Goal: Task Accomplishment & Management: Manage account settings

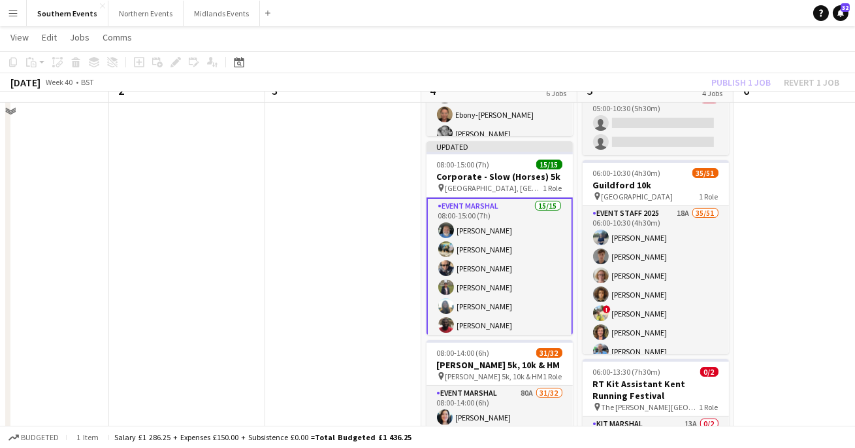
scroll to position [293, 0]
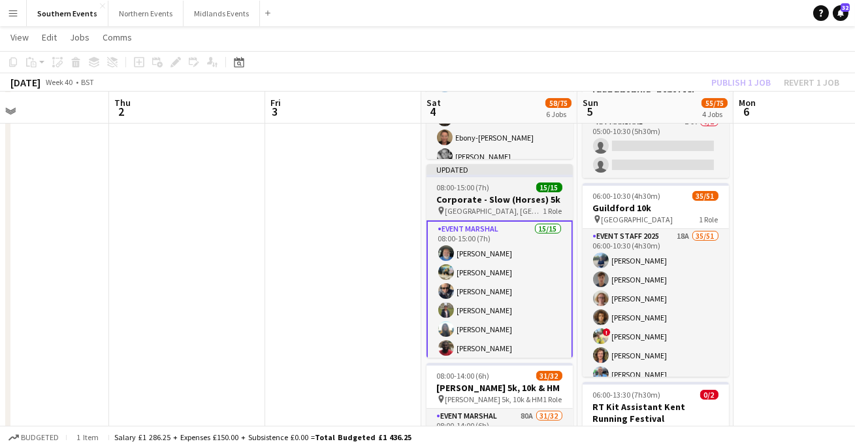
click at [484, 200] on h3 "Corporate - Slow (Horses) 5k" at bounding box center [500, 199] width 146 height 12
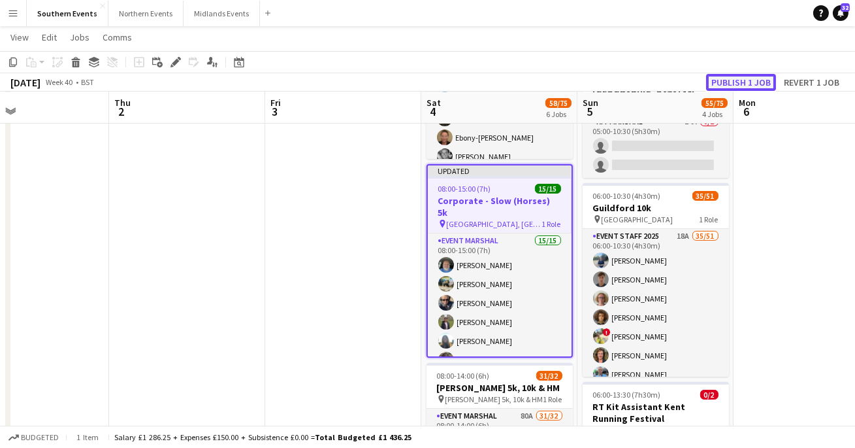
click at [723, 81] on button "Publish 1 job" at bounding box center [741, 82] width 70 height 17
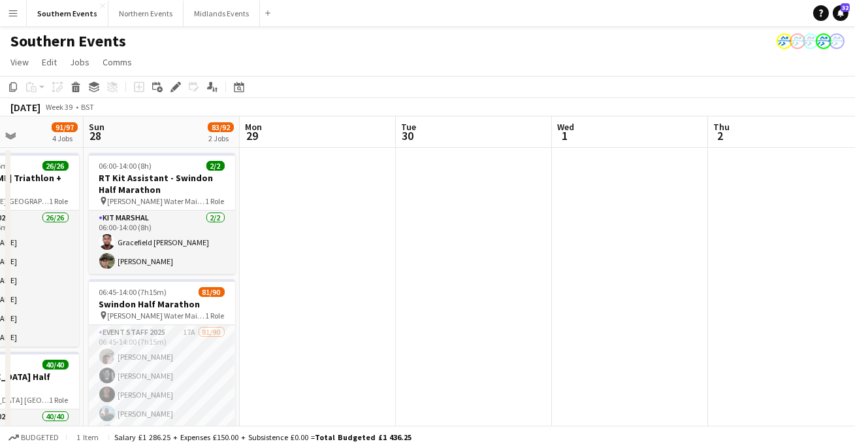
scroll to position [0, 380]
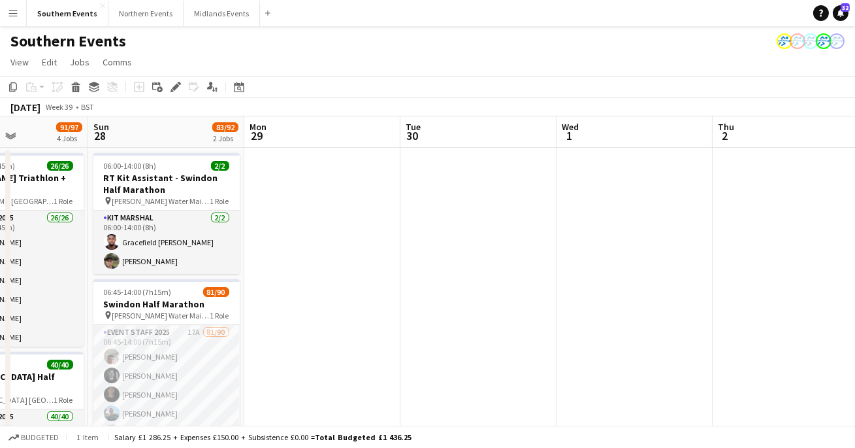
click at [13, 18] on app-icon "Menu" at bounding box center [13, 13] width 10 height 10
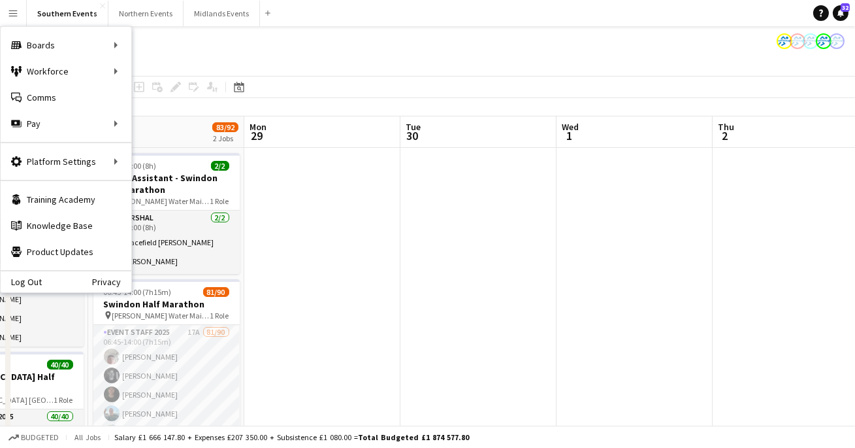
scroll to position [162, 0]
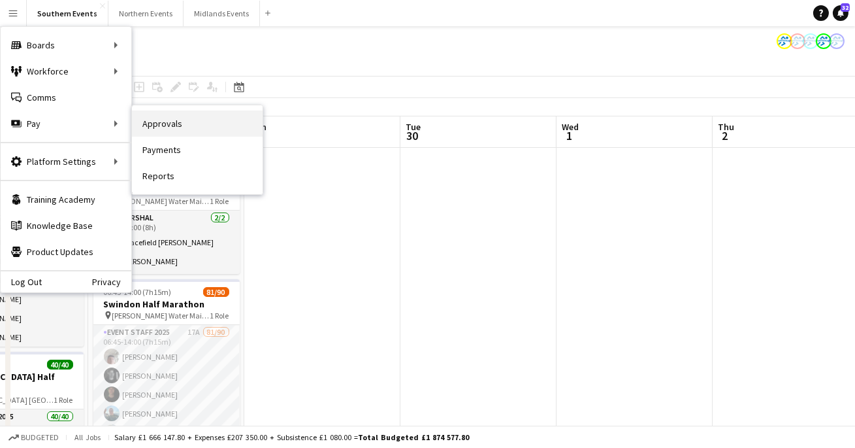
click at [185, 124] on link "Approvals" at bounding box center [197, 123] width 131 height 26
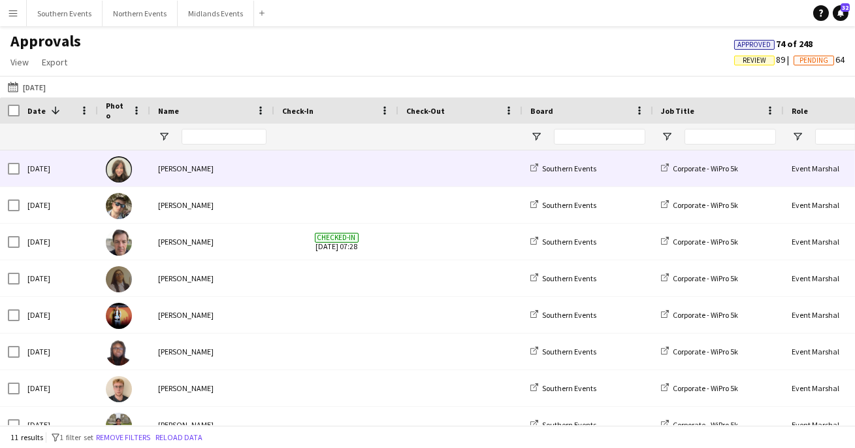
click at [282, 172] on span at bounding box center [336, 168] width 108 height 36
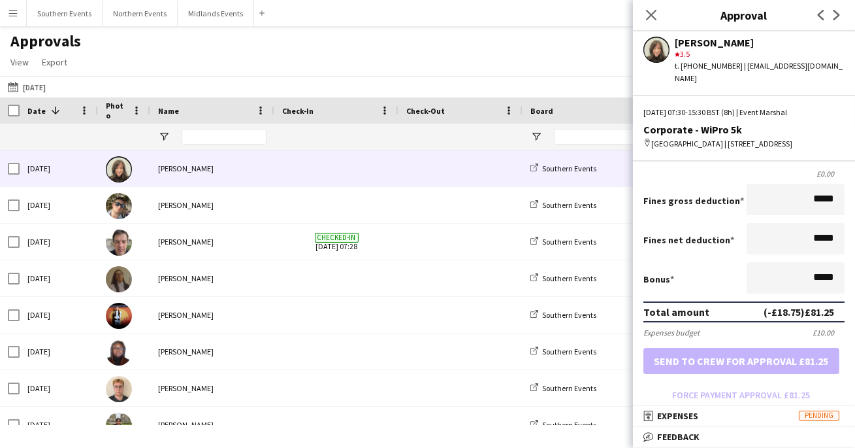
scroll to position [242, 0]
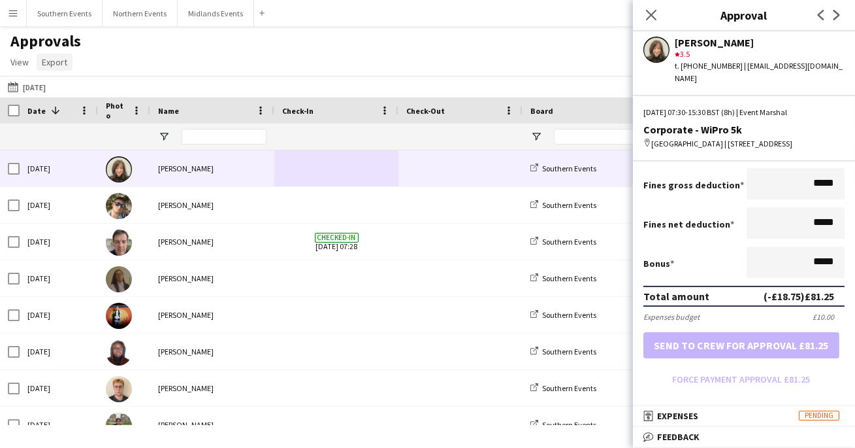
click at [61, 65] on span "Export" at bounding box center [54, 62] width 25 height 12
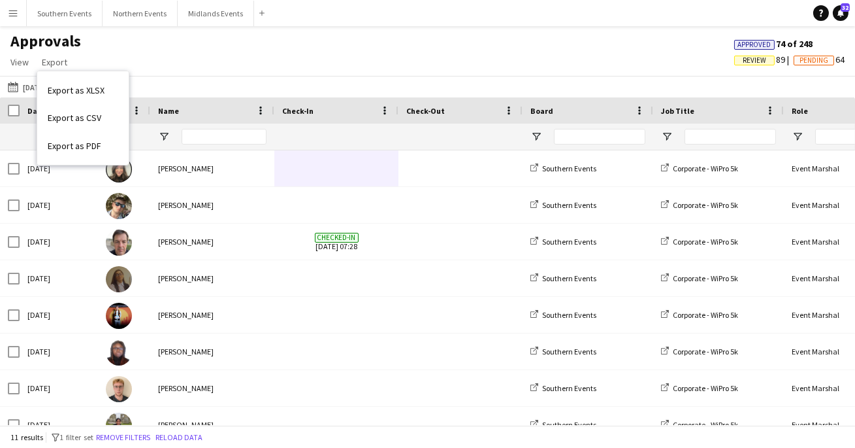
click at [180, 62] on div "Approvals View Customise view Customise filters Reset Filters Reset View Reset …" at bounding box center [427, 53] width 855 height 44
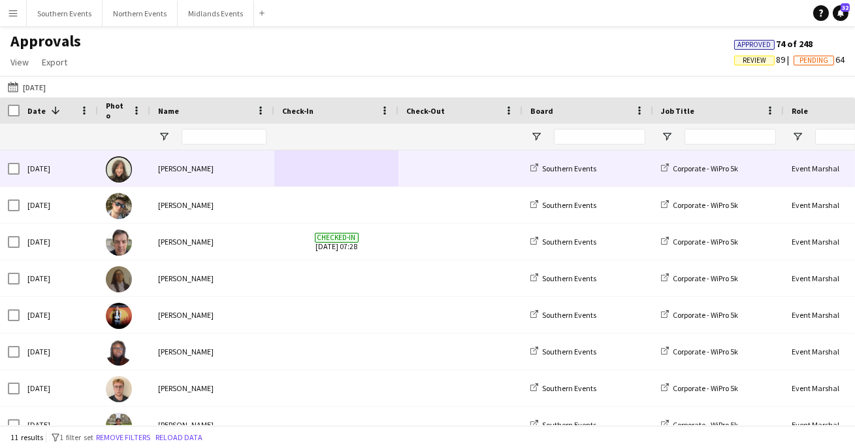
click at [205, 161] on div "[PERSON_NAME]" at bounding box center [212, 168] width 124 height 36
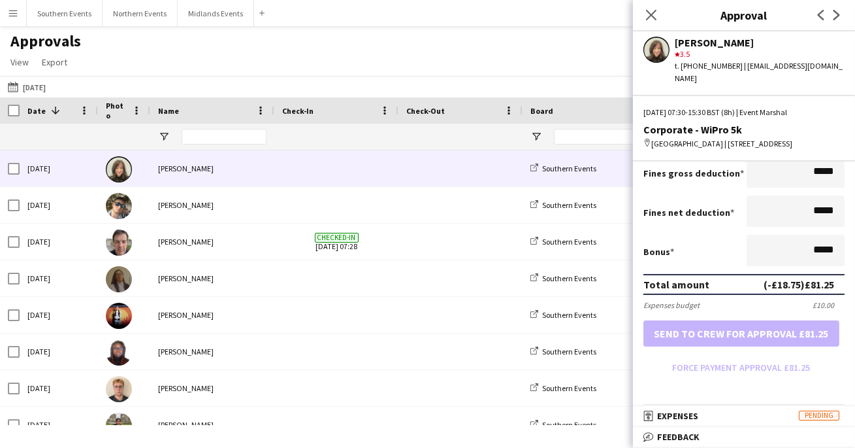
scroll to position [257, 0]
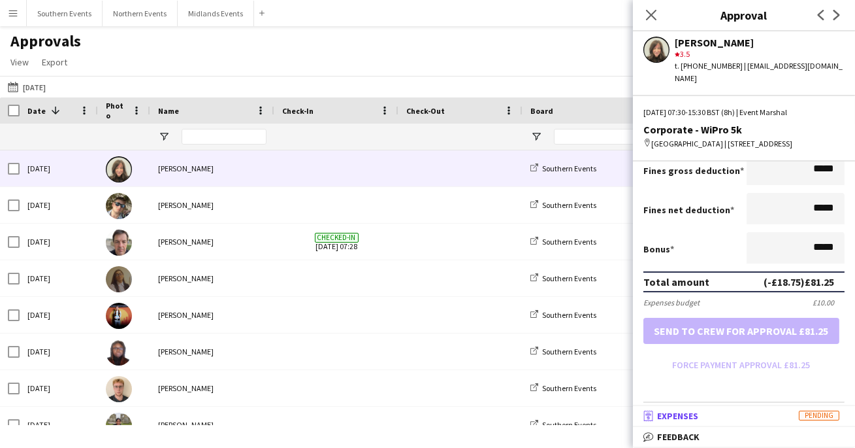
click at [709, 417] on mat-panel-title "receipt Expenses Pending" at bounding box center [741, 416] width 217 height 12
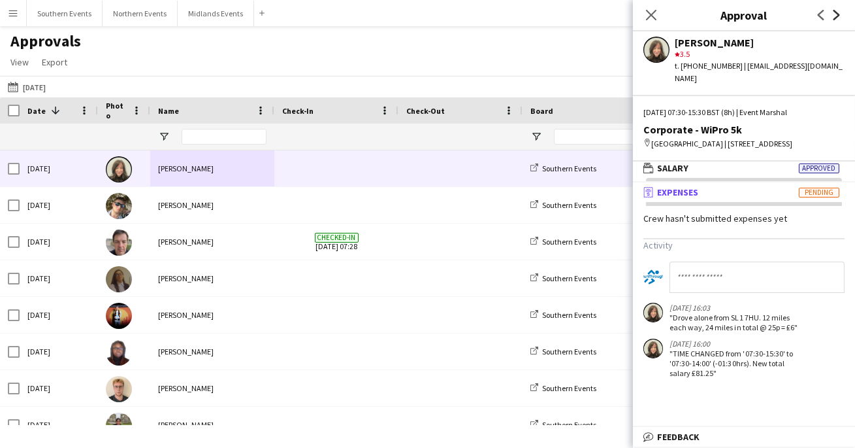
click at [842, 20] on icon "Next" at bounding box center [837, 15] width 10 height 10
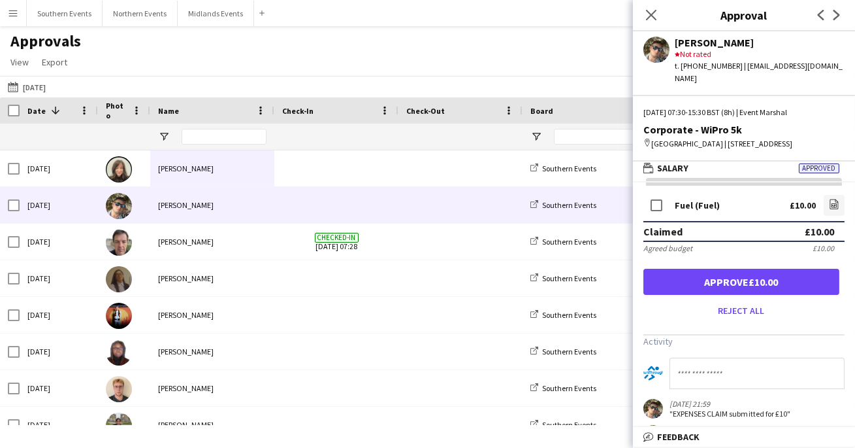
scroll to position [0, 0]
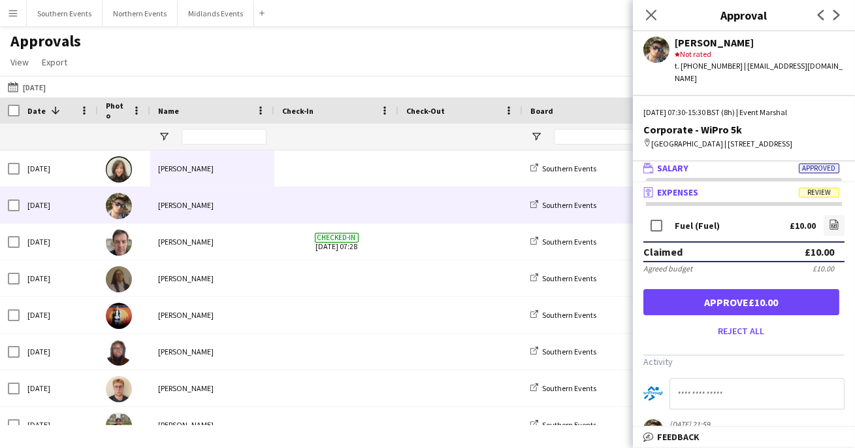
click at [691, 170] on mat-panel-title "wallet Salary Approved" at bounding box center [741, 168] width 217 height 12
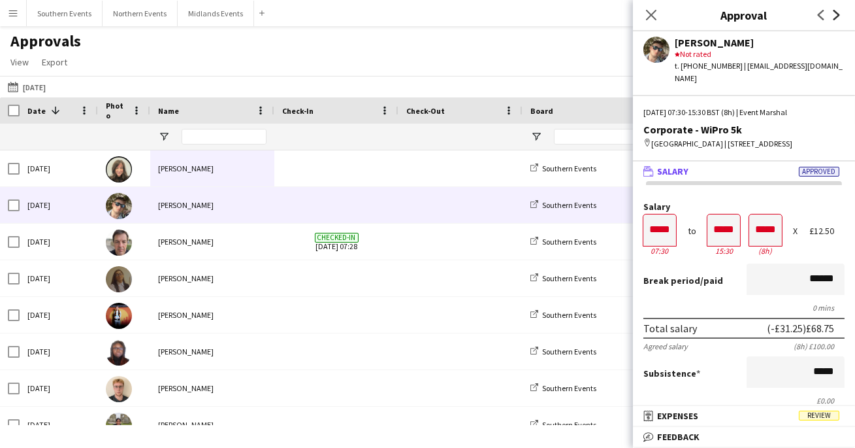
click at [840, 15] on icon "Next" at bounding box center [837, 15] width 10 height 10
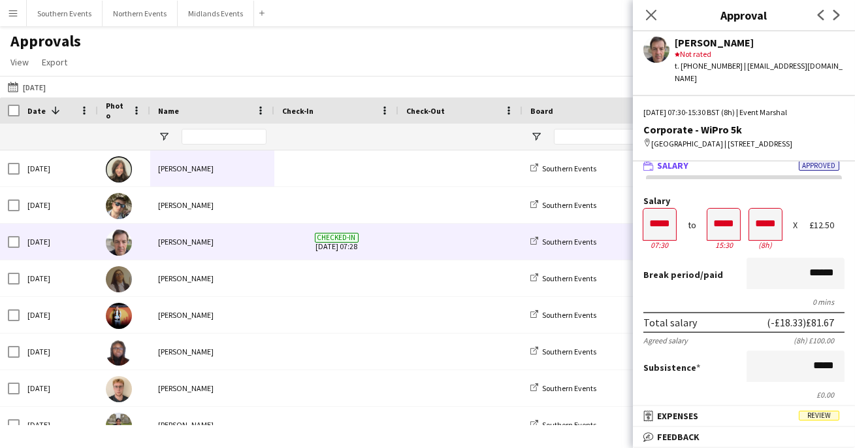
scroll to position [4, 0]
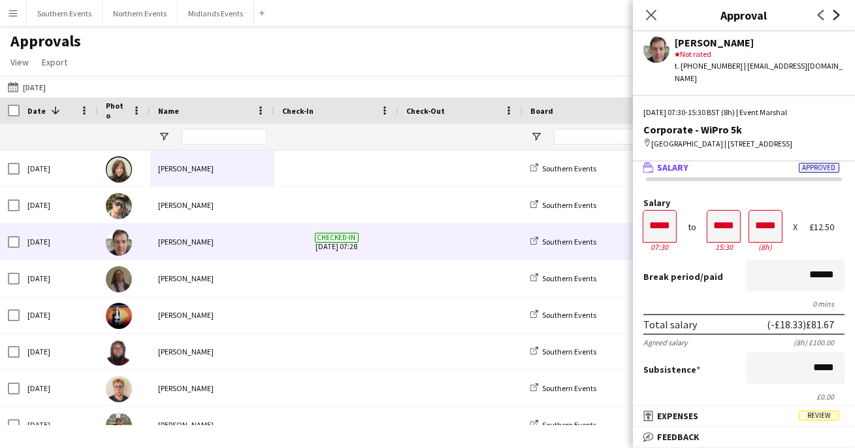
click at [840, 12] on icon "Next" at bounding box center [837, 15] width 10 height 10
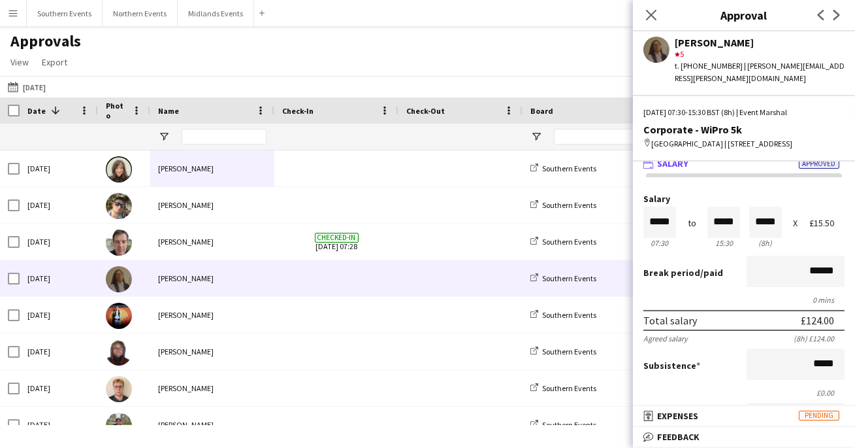
scroll to position [16, 0]
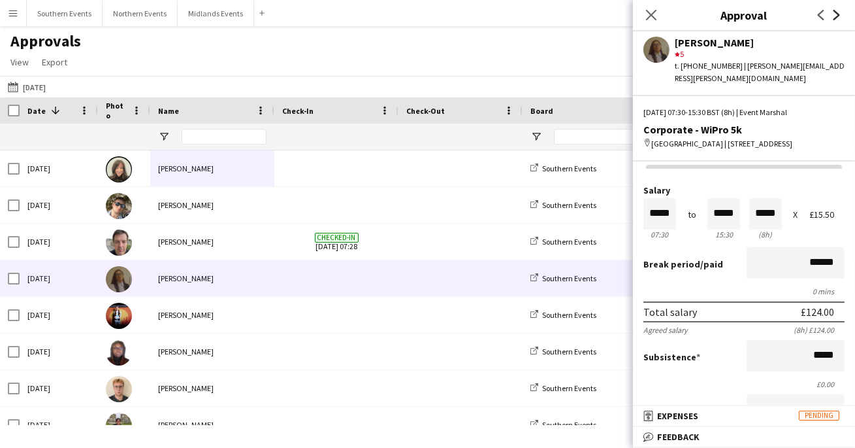
click at [833, 18] on icon "Next" at bounding box center [837, 15] width 10 height 10
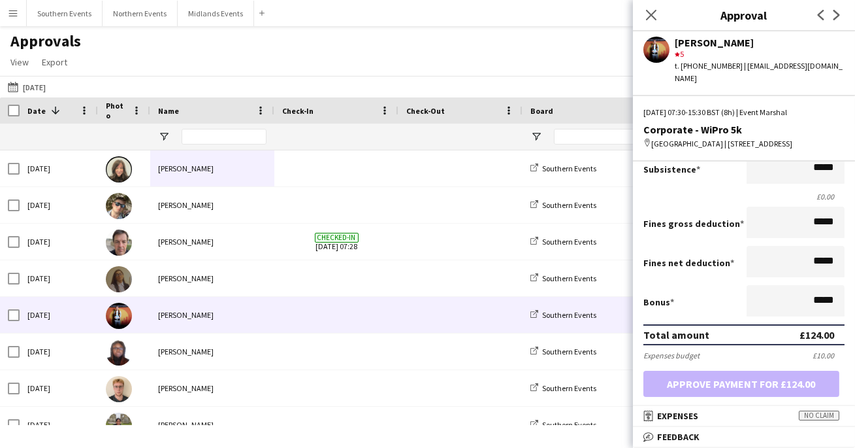
scroll to position [0, 0]
click at [838, 14] on icon at bounding box center [837, 15] width 7 height 10
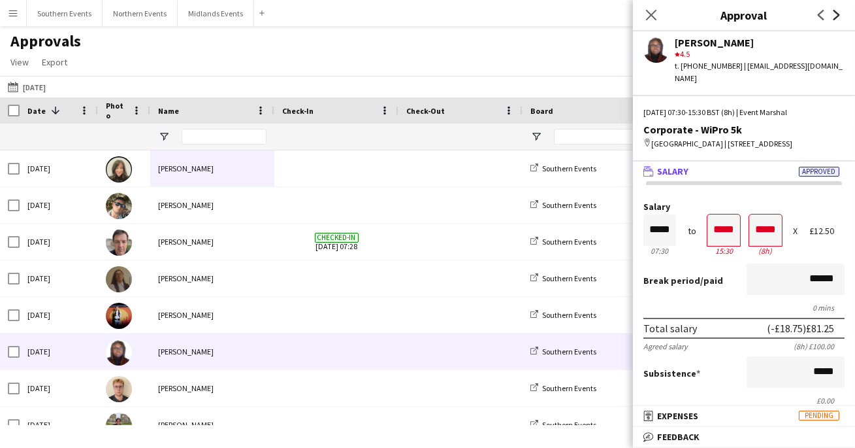
click at [835, 15] on icon "Next" at bounding box center [837, 15] width 10 height 10
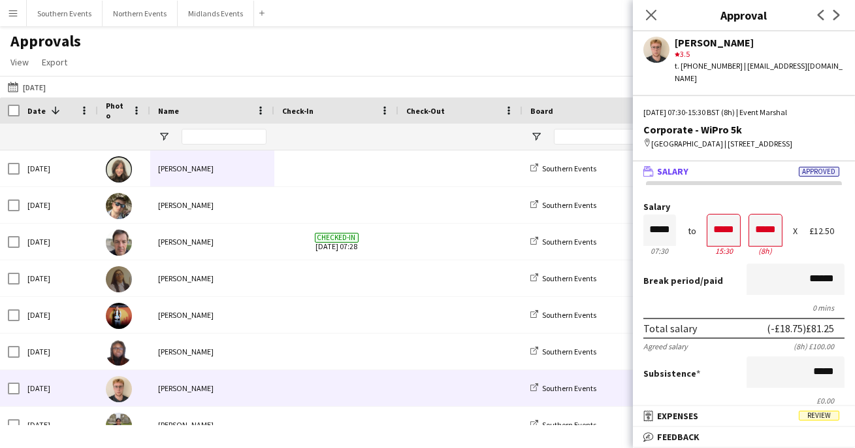
scroll to position [7, 0]
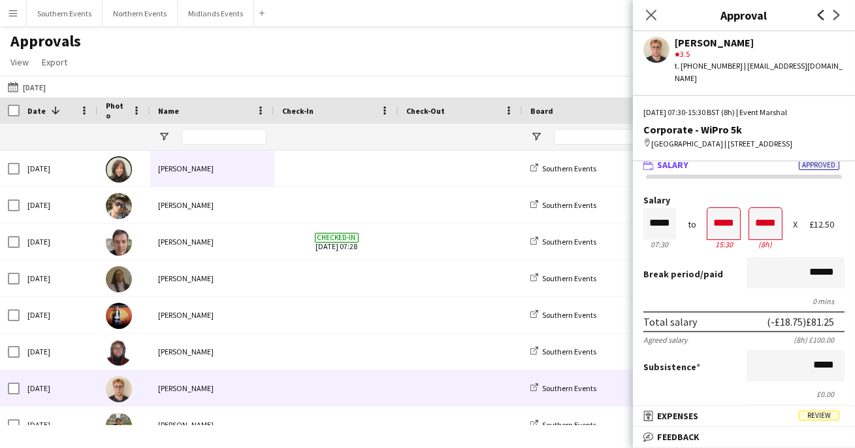
click at [821, 18] on icon "Previous" at bounding box center [821, 15] width 10 height 10
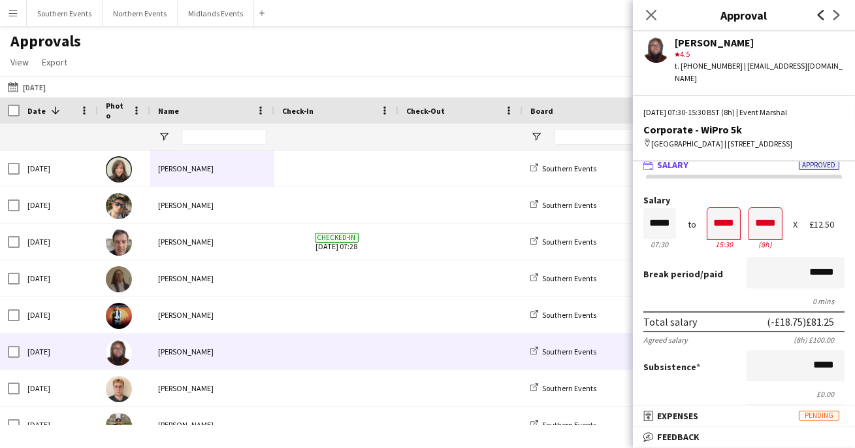
scroll to position [0, 0]
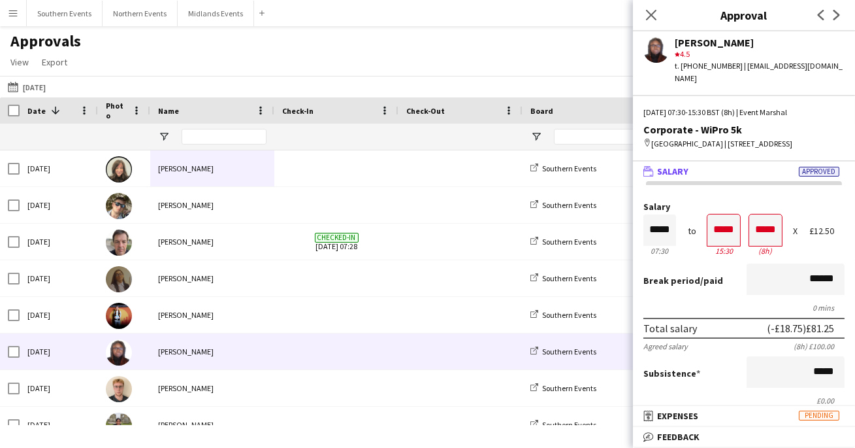
click at [840, 20] on app-icon "Next" at bounding box center [837, 15] width 16 height 16
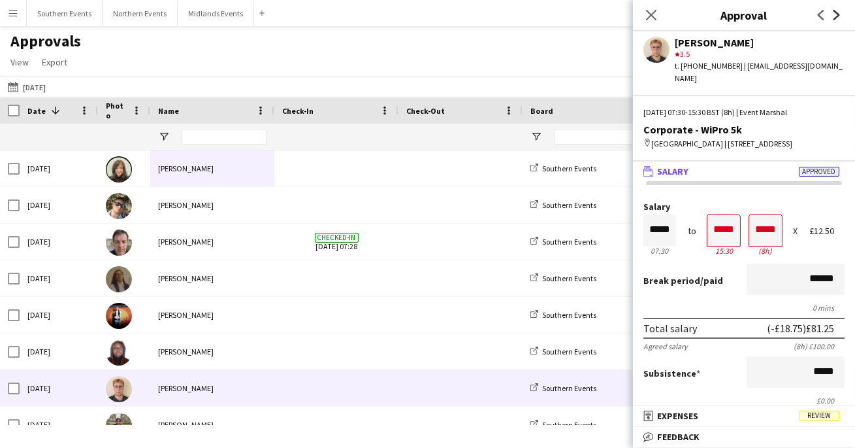
click at [834, 16] on icon "Next" at bounding box center [837, 15] width 10 height 10
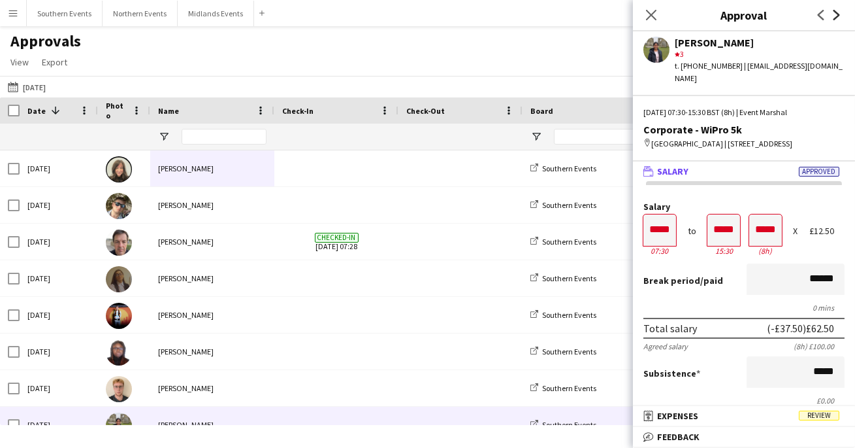
click at [839, 16] on icon at bounding box center [837, 15] width 7 height 10
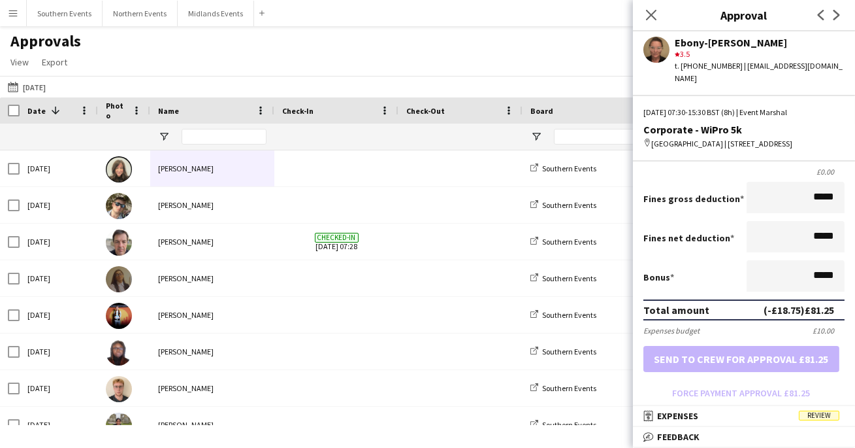
scroll to position [257, 0]
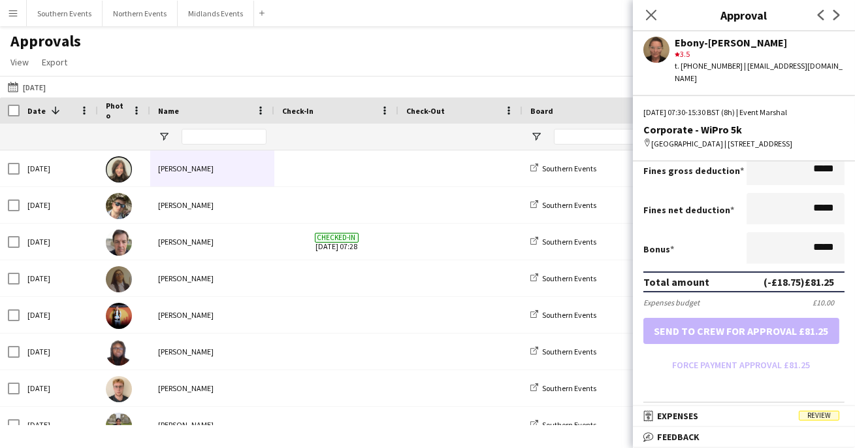
click at [844, 20] on app-icon "Next" at bounding box center [837, 15] width 16 height 16
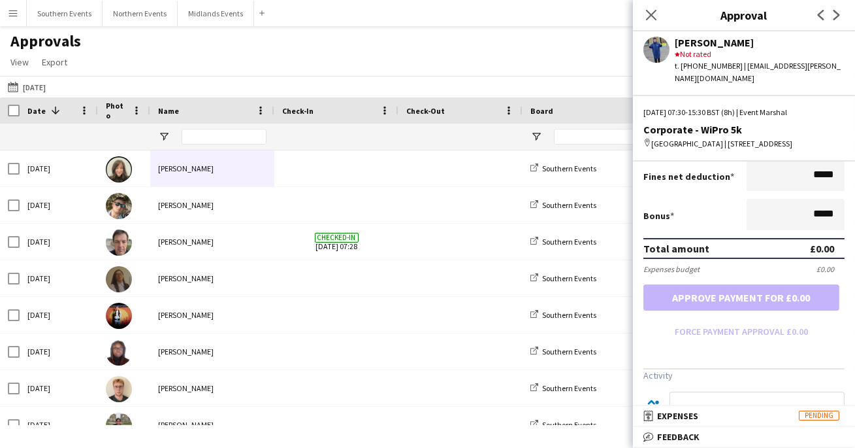
scroll to position [162, 0]
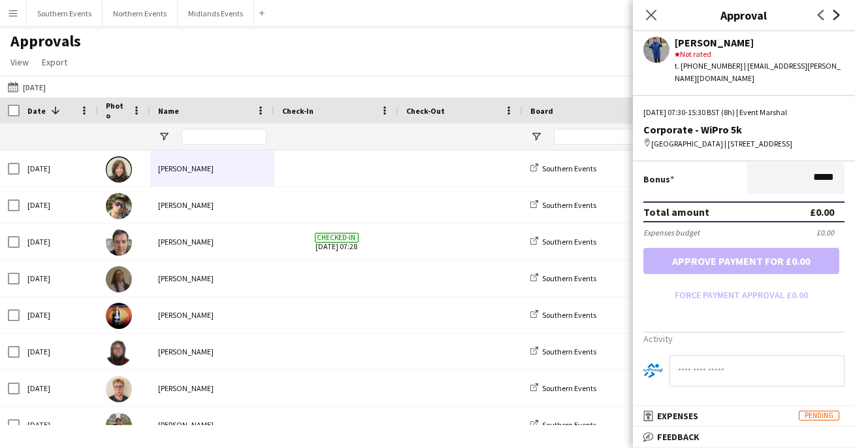
click at [836, 17] on icon at bounding box center [837, 15] width 7 height 10
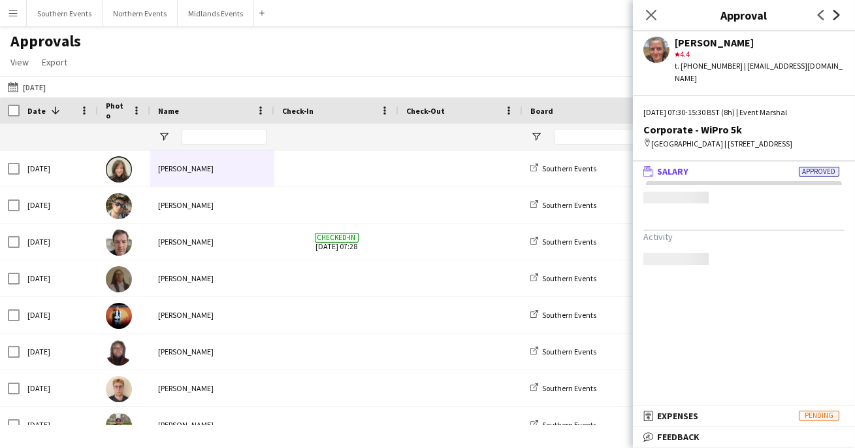
scroll to position [0, 0]
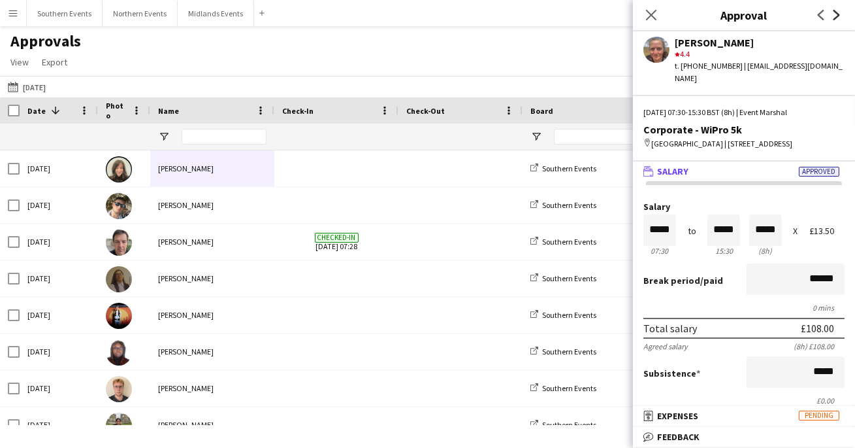
click at [833, 16] on icon "Next" at bounding box center [837, 15] width 10 height 10
